Goal: Information Seeking & Learning: Learn about a topic

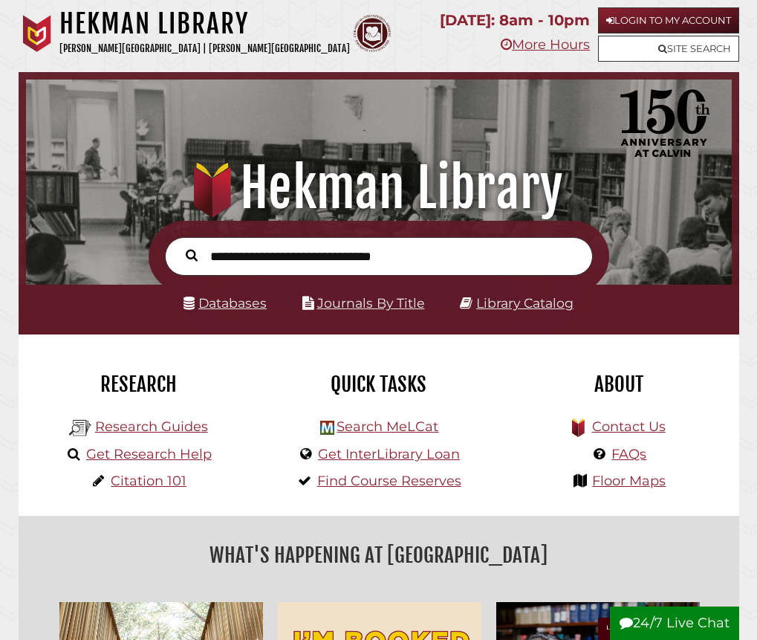
scroll to position [233, 698]
click at [630, 22] on link "Login to My Account" at bounding box center [668, 20] width 141 height 26
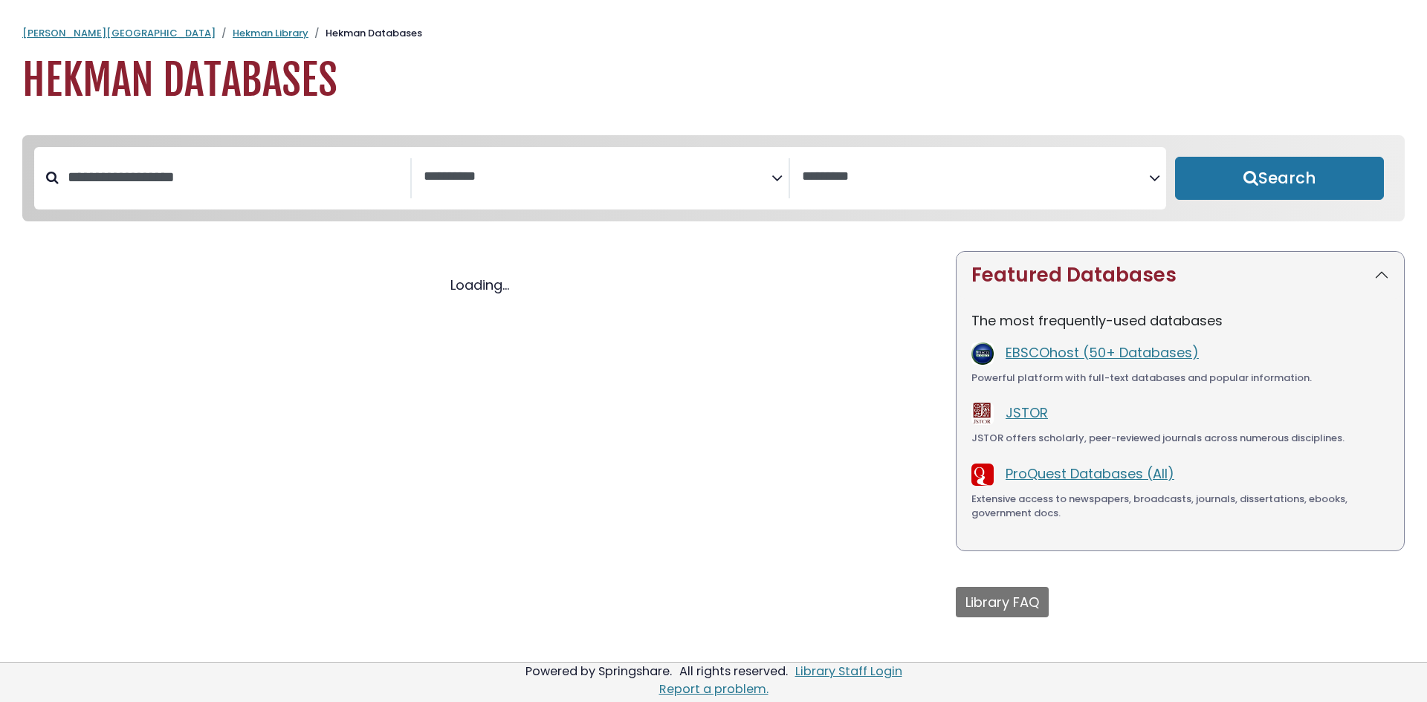
select select "Database Subject Filter"
select select "Database Vendors Filter"
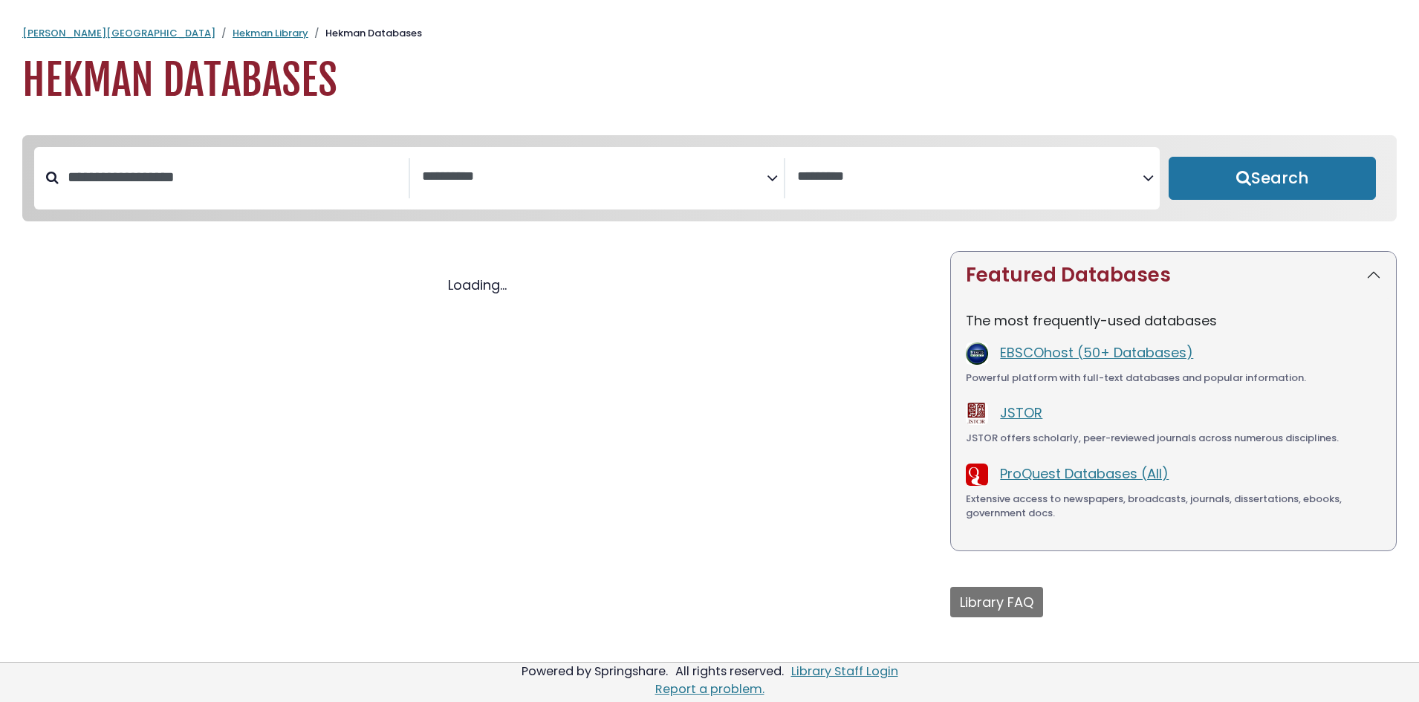
select select "Database Subject Filter"
select select "Database Vendors Filter"
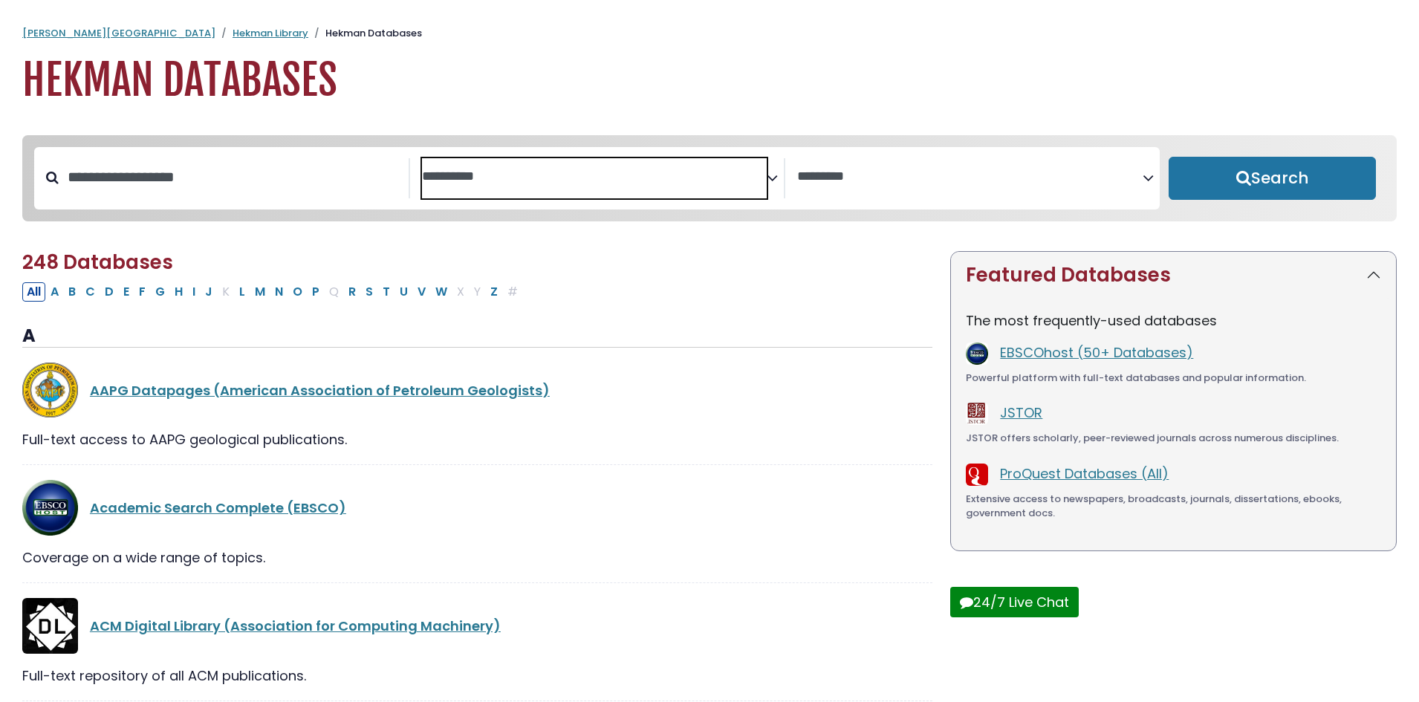
click at [615, 163] on span "Search filters" at bounding box center [595, 178] width 346 height 40
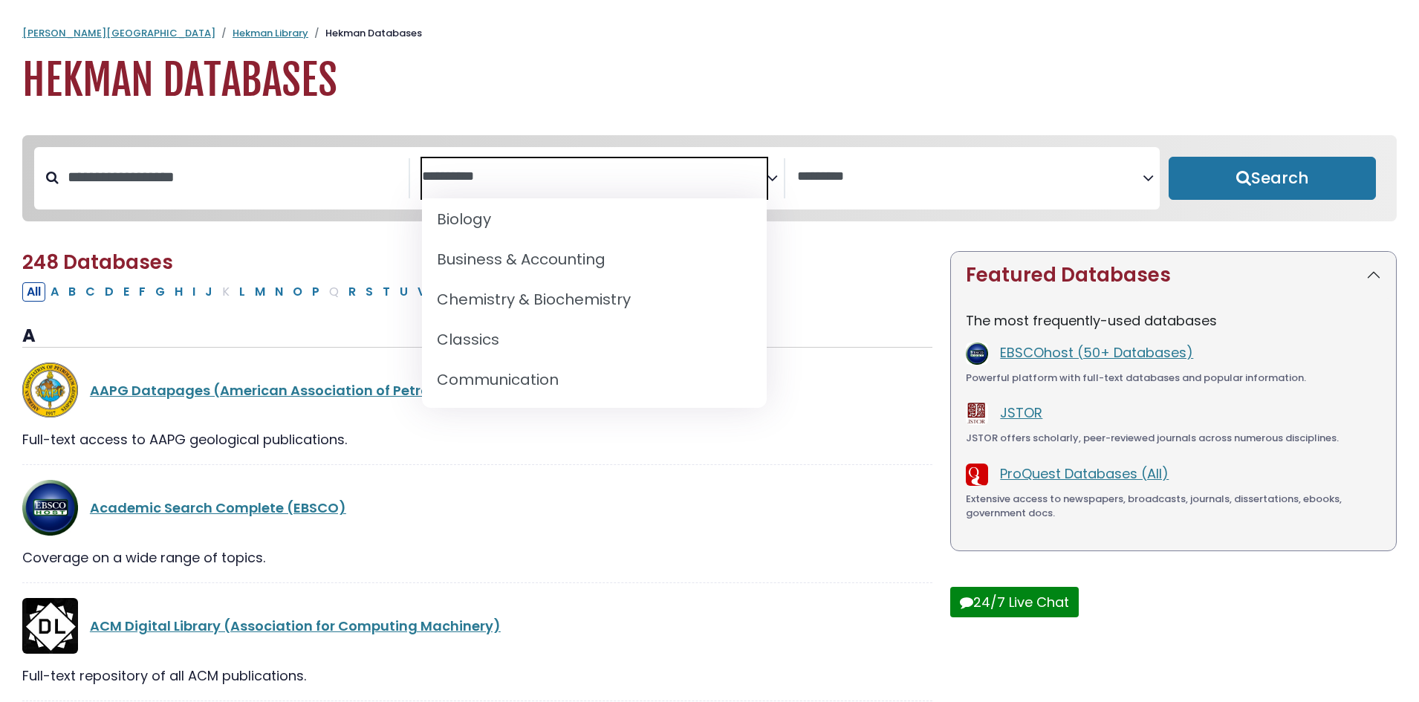
select select "*****"
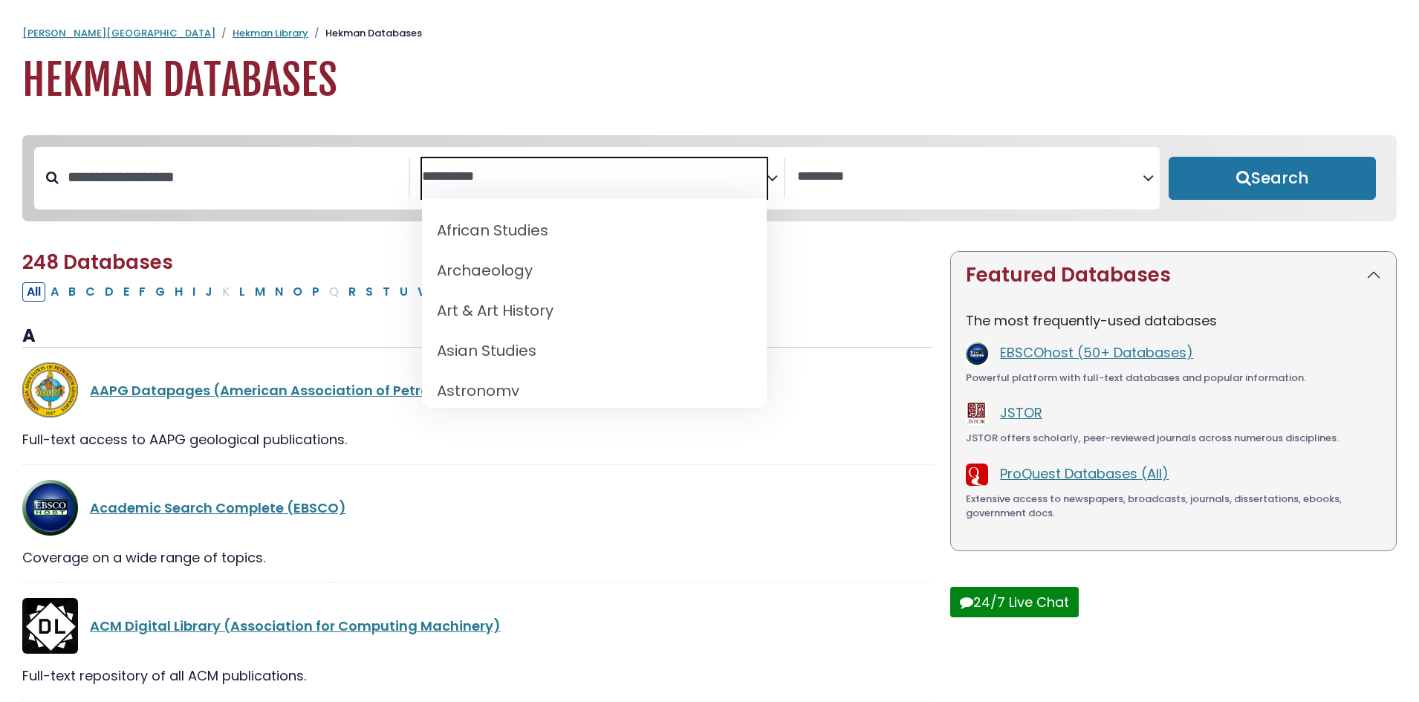
scroll to position [232, 0]
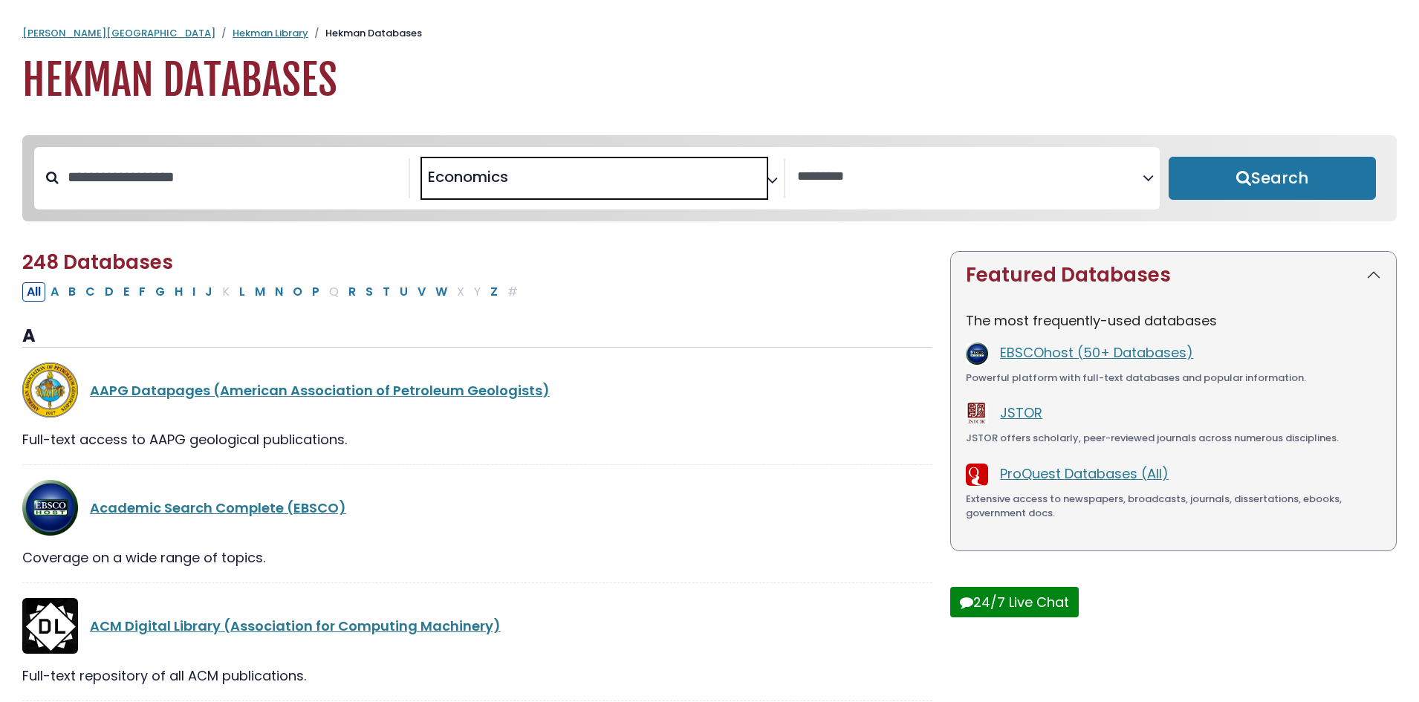
click at [560, 190] on span "× Economics" at bounding box center [595, 178] width 346 height 40
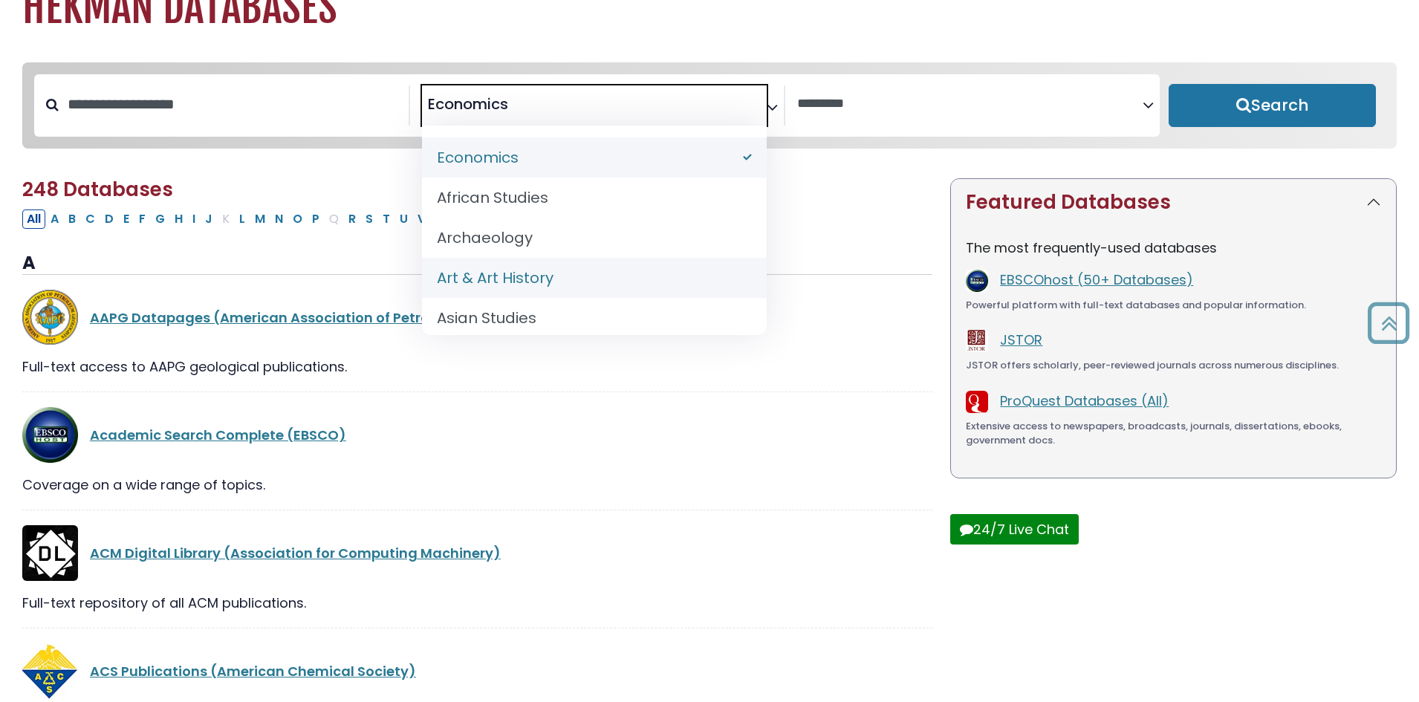
scroll to position [0, 0]
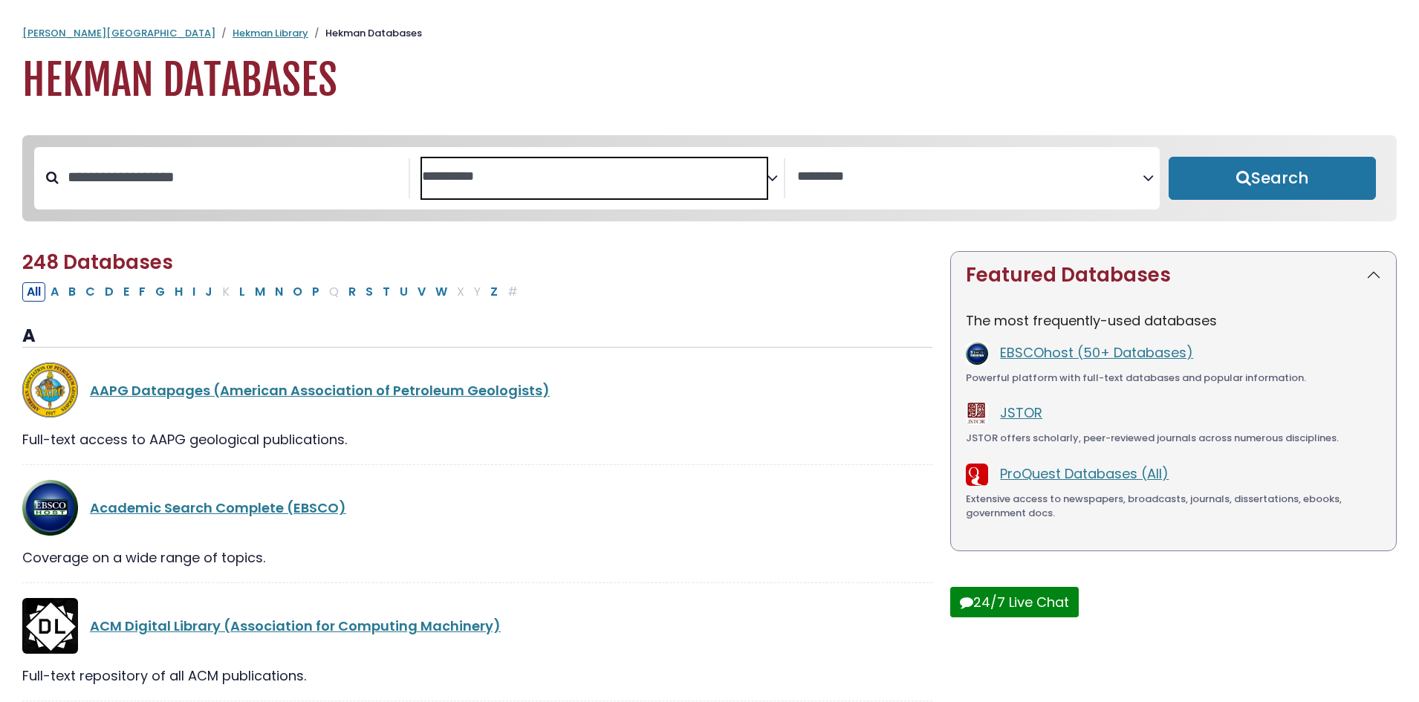
click at [583, 182] on textarea "Search" at bounding box center [595, 177] width 346 height 16
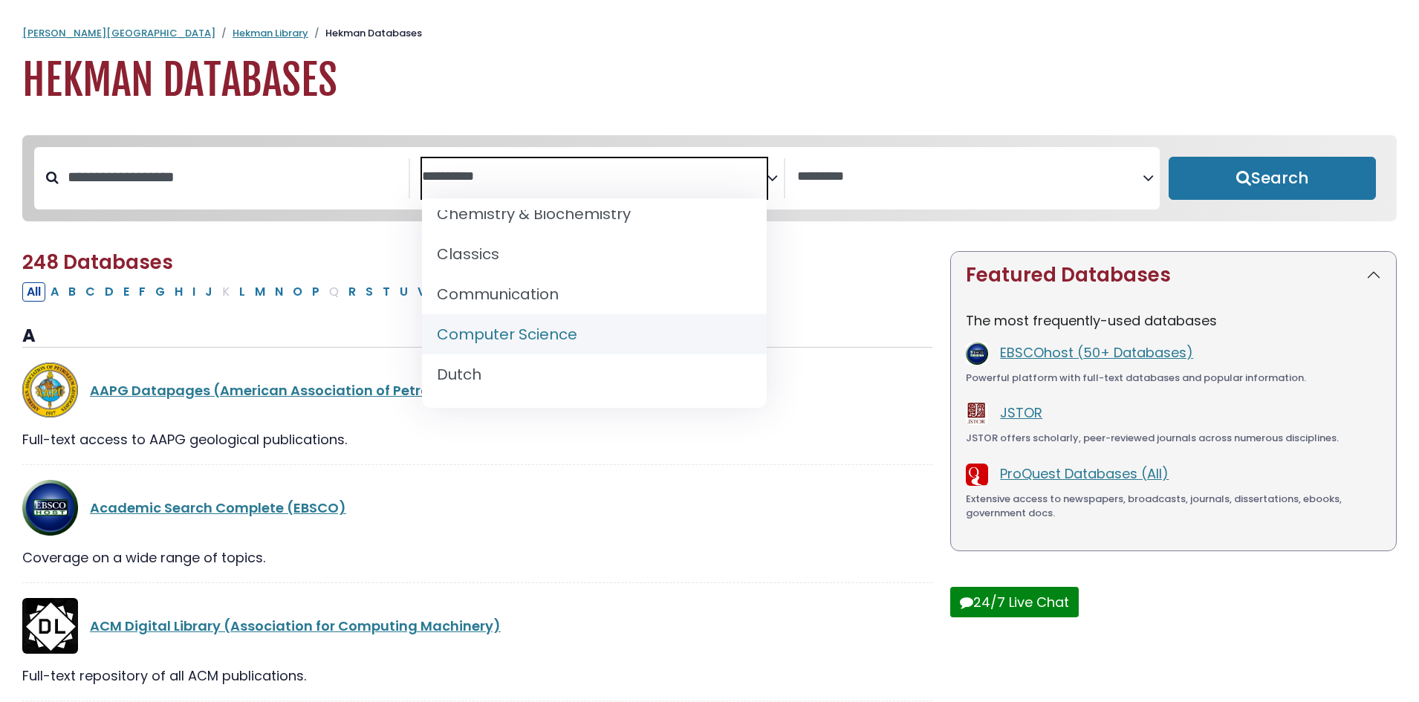
scroll to position [669, 0]
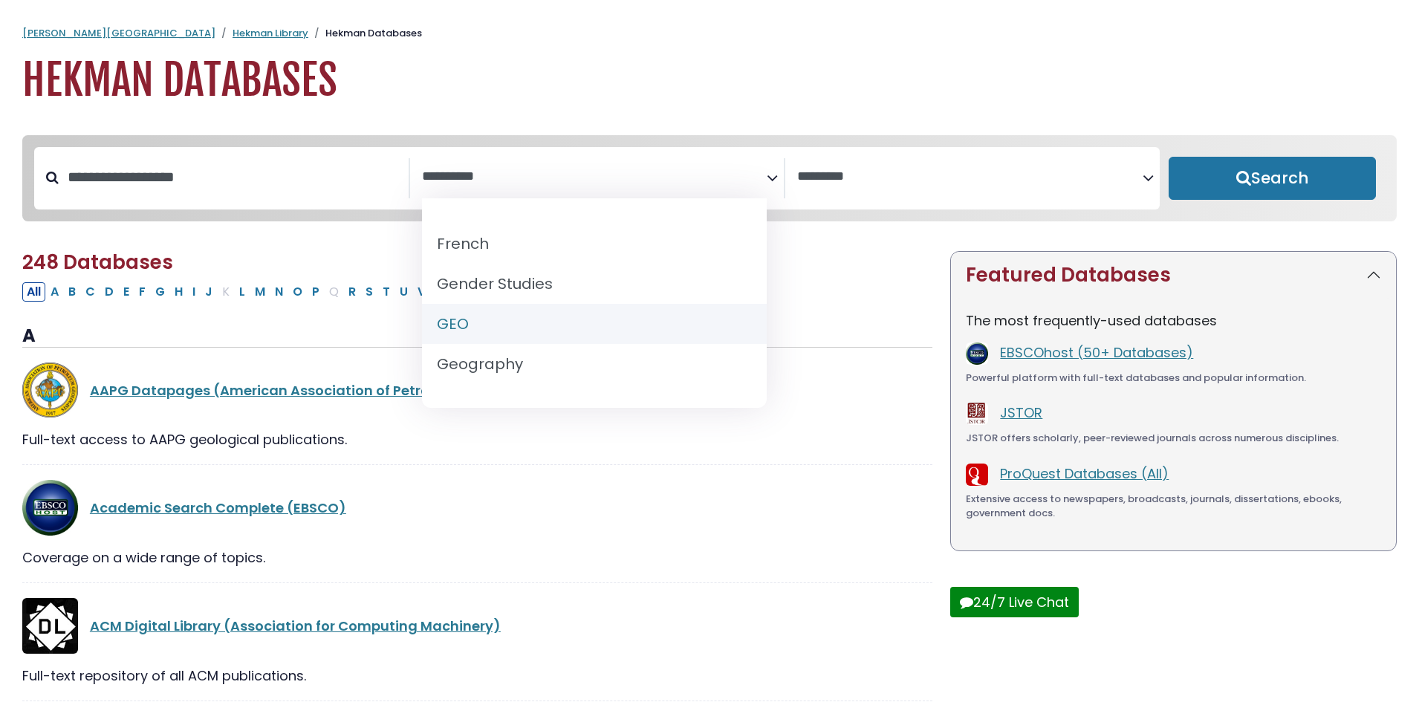
select select "*****"
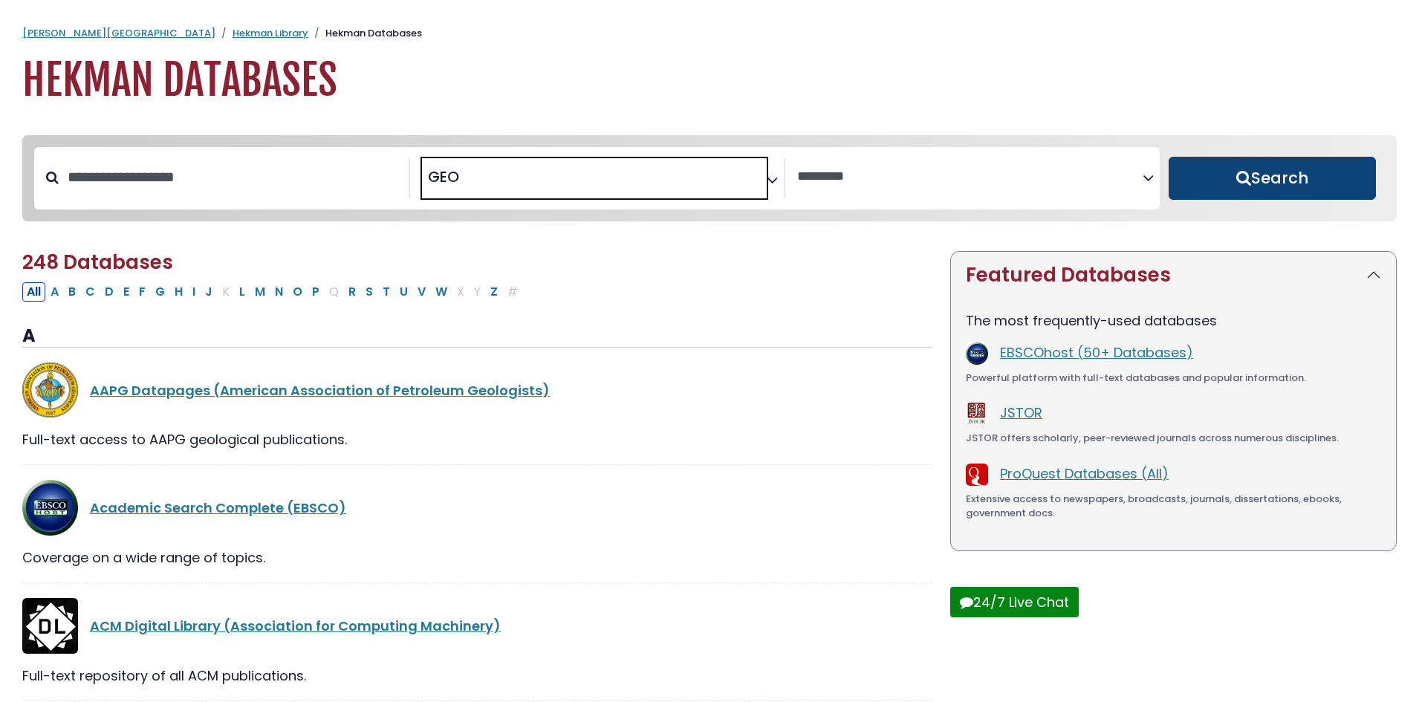
click at [1307, 179] on button "Search" at bounding box center [1272, 178] width 207 height 43
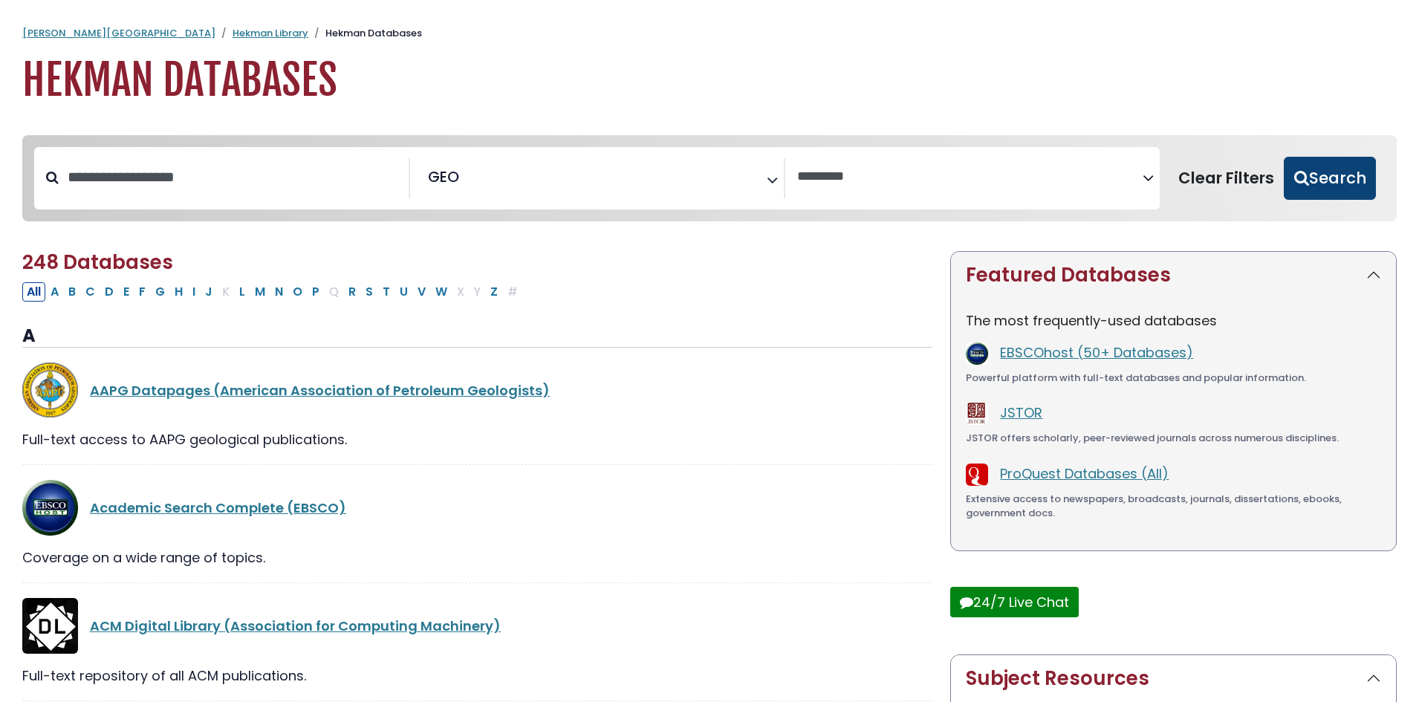
select select "Database Vendors Filter"
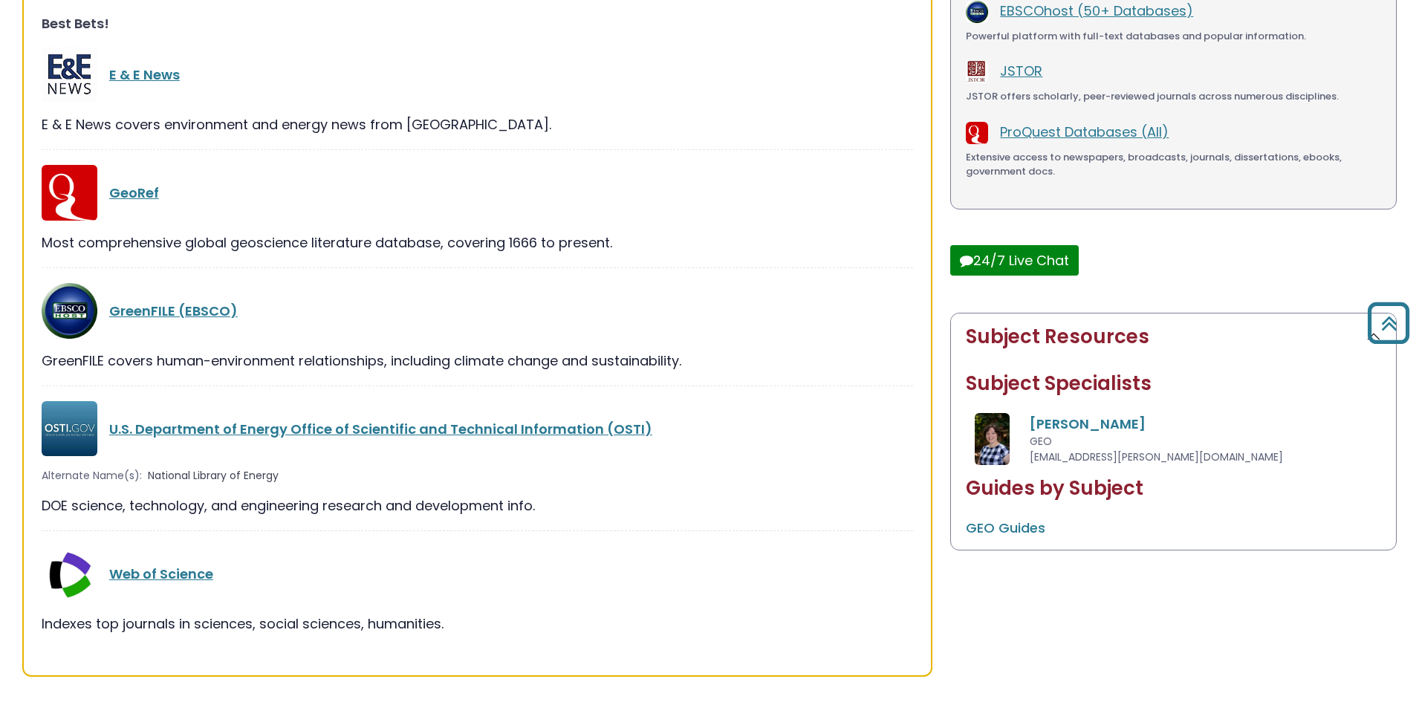
scroll to position [594, 0]
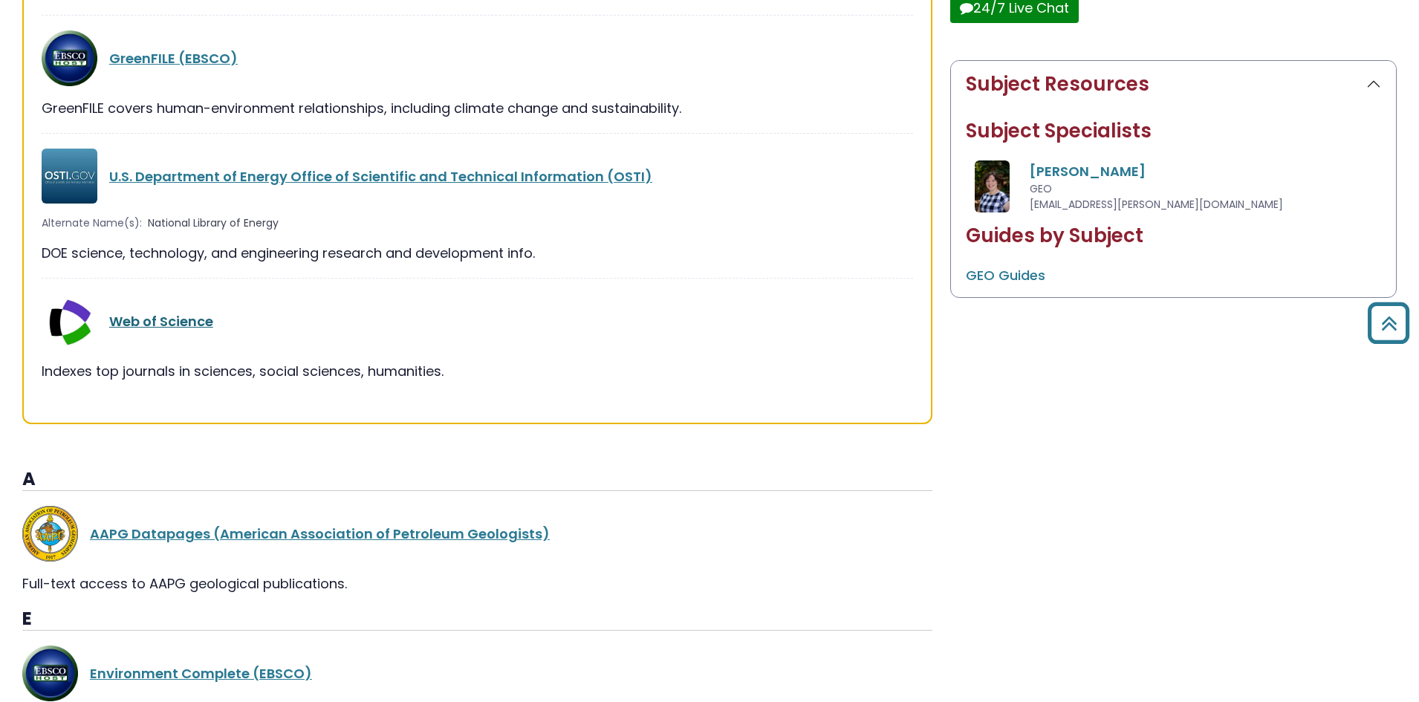
click at [160, 331] on link "Web of Science" at bounding box center [161, 321] width 104 height 19
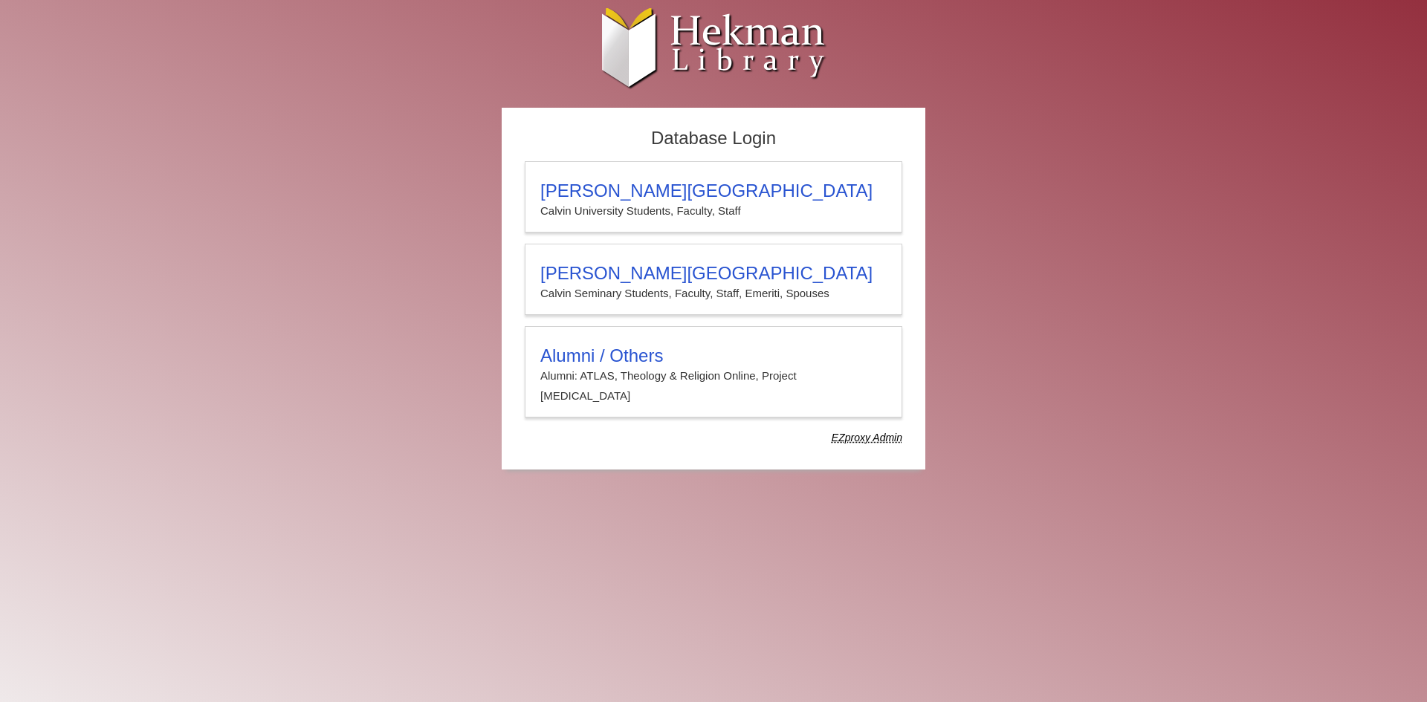
click at [165, 323] on body "Skip to Main Content Calvin University Hekman Library EZproxy (Lib-Proxy) Initi…" at bounding box center [713, 246] width 1427 height 493
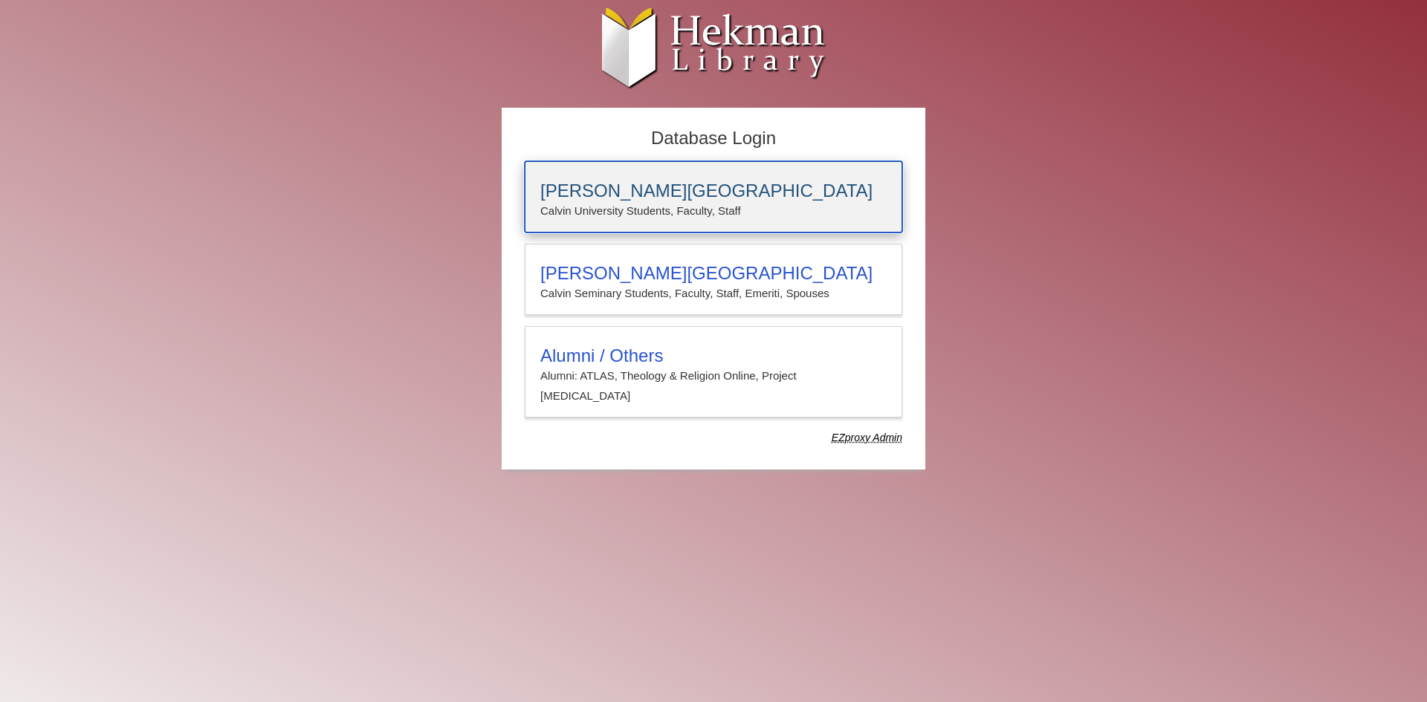
click at [613, 177] on div "Calvin University Calvin University Students, Faculty, Staff" at bounding box center [713, 196] width 377 height 71
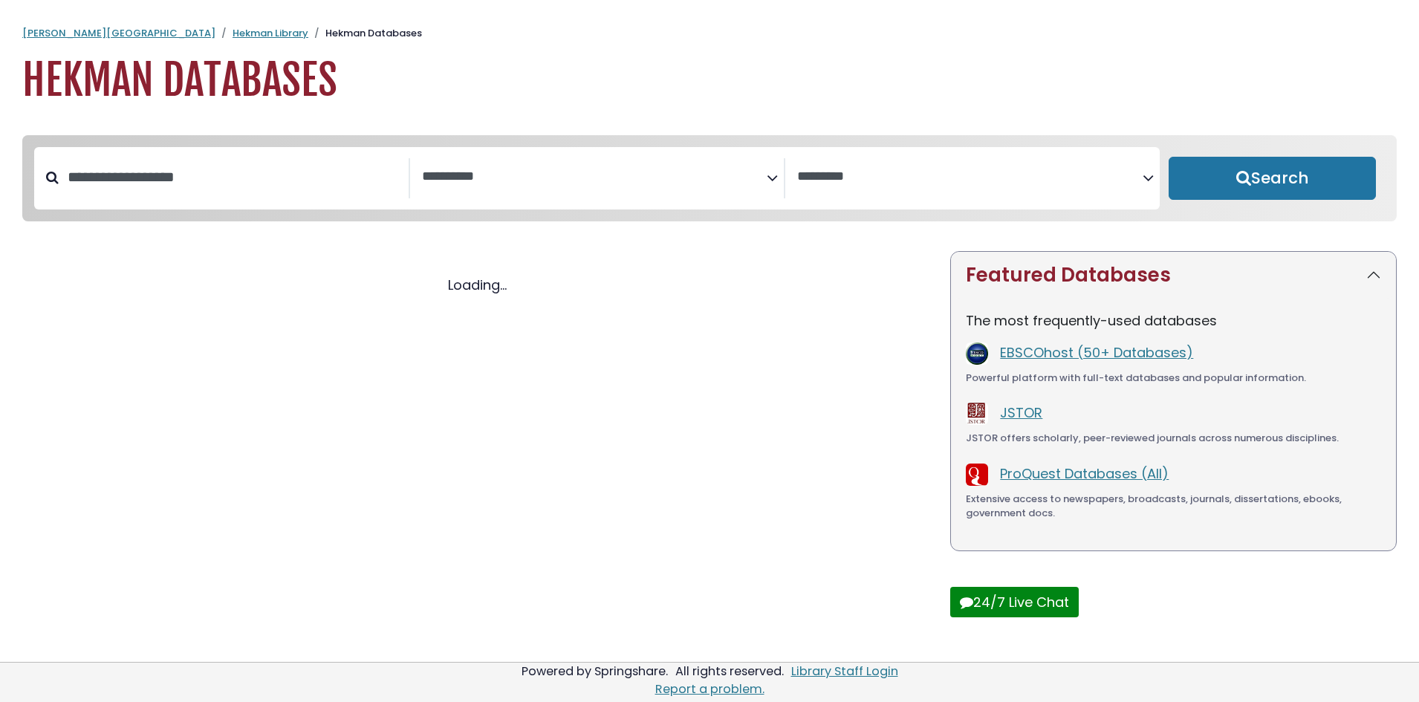
select select "Database Subject Filter"
select select "Database Vendors Filter"
select select "Database Subject Filter"
select select "Database Vendors Filter"
select select "Database Subject Filter"
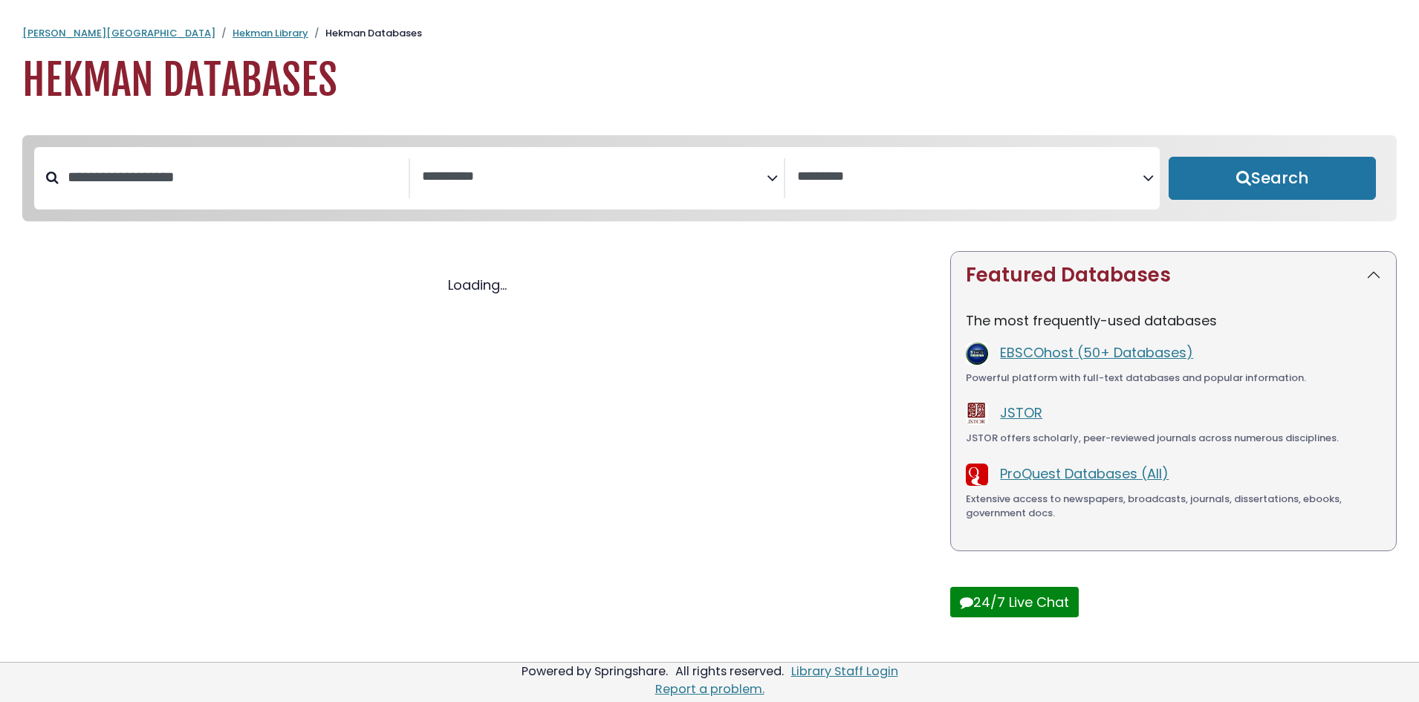
select select "Database Vendors Filter"
select select "Database Subject Filter"
select select "Database Vendors Filter"
